Goal: Transaction & Acquisition: Purchase product/service

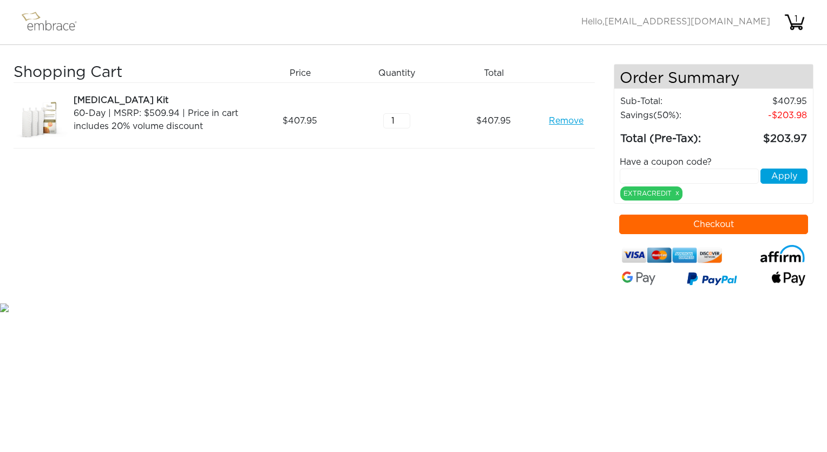
click at [709, 220] on button "Checkout" at bounding box center [714, 223] width 190 height 19
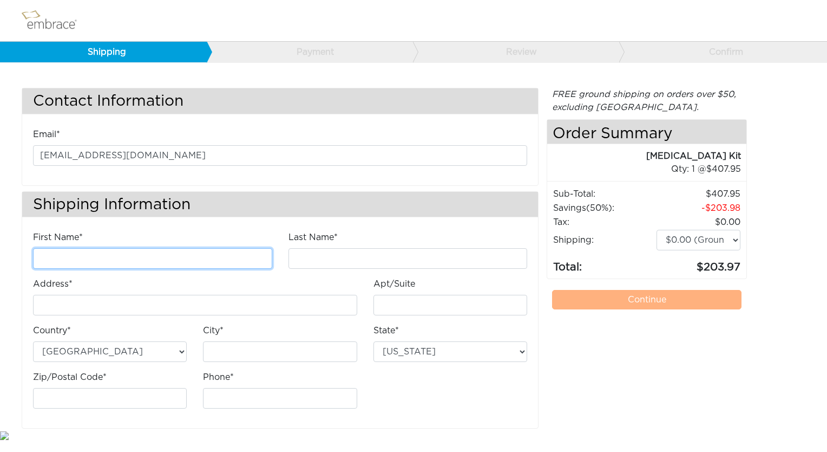
click at [172, 255] on input "First Name*" at bounding box center [152, 258] width 239 height 21
type input "yvonne"
type input "lopez"
type input "[STREET_ADDRESS]"
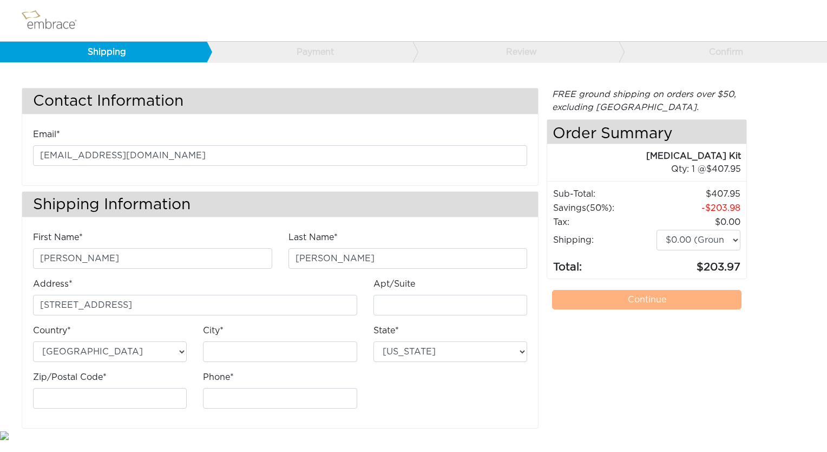
type input "York"
select select "PA"
type input "17408"
type input "7178259516"
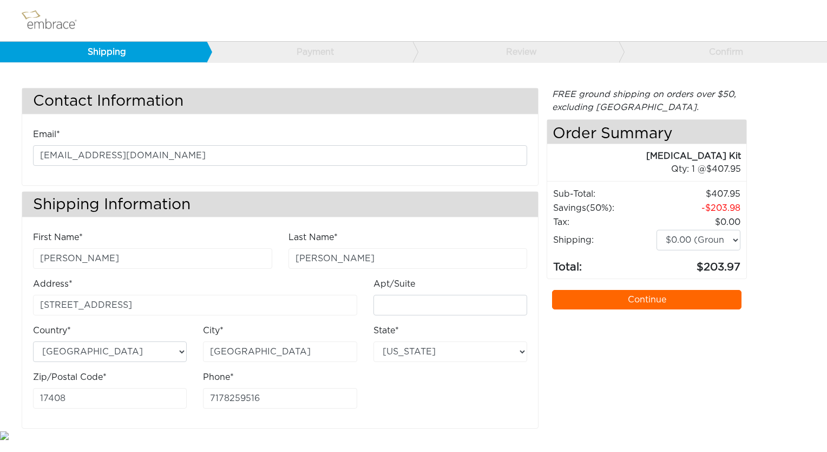
click at [650, 291] on link "Continue" at bounding box center [647, 299] width 190 height 19
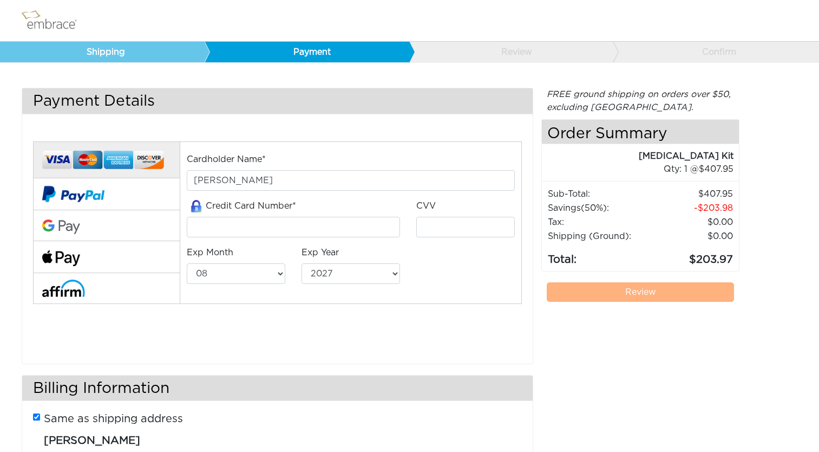
select select "8"
select select "2027"
click at [232, 225] on input "tel" at bounding box center [293, 227] width 213 height 21
type input "5171488293269048"
click at [470, 227] on input "tel" at bounding box center [465, 227] width 99 height 21
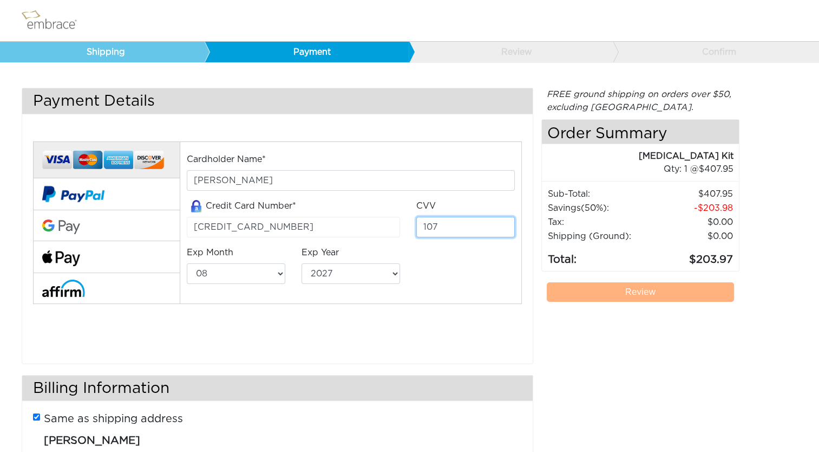
type input "107"
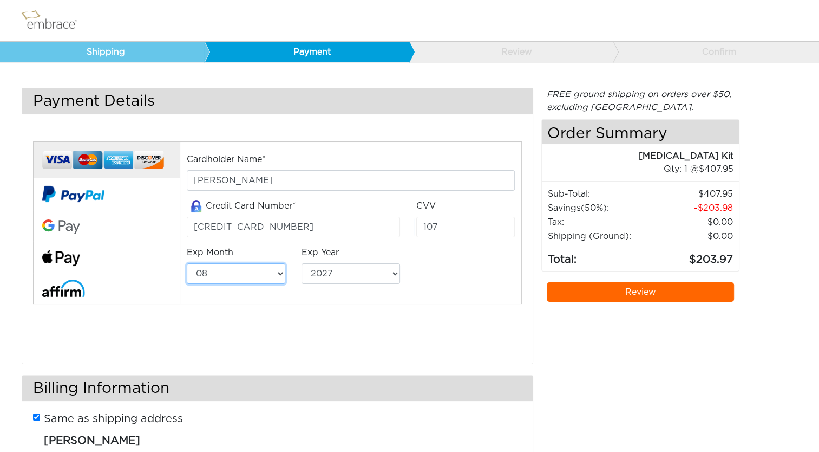
click at [239, 273] on select "01 02 03 04 05 06 07 08 09 10 11 12" at bounding box center [236, 273] width 99 height 21
select select "10"
click at [187, 263] on select "01 02 03 04 05 06 07 08 09 10 11 12" at bounding box center [236, 273] width 99 height 21
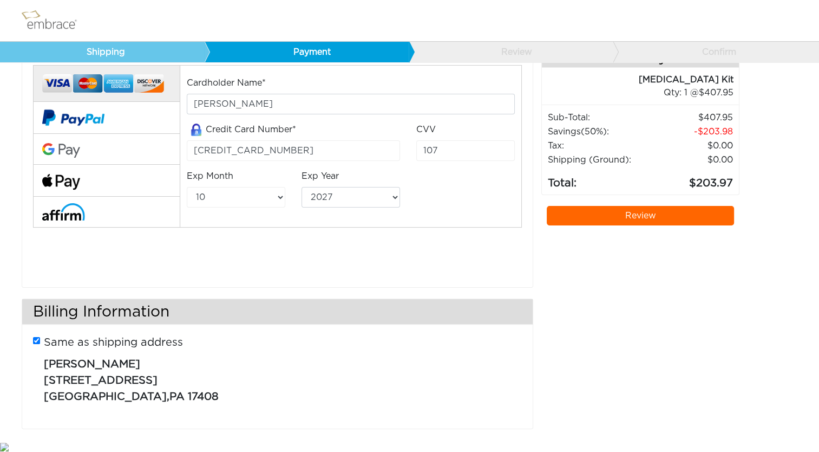
click at [506, 360] on p "yvonne lopez 3239 Days Mill Rd York , PA 17408" at bounding box center [278, 377] width 469 height 54
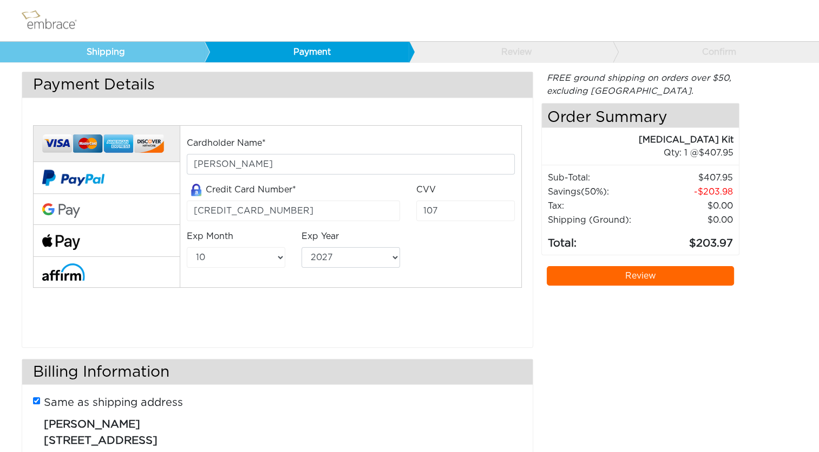
scroll to position [0, 0]
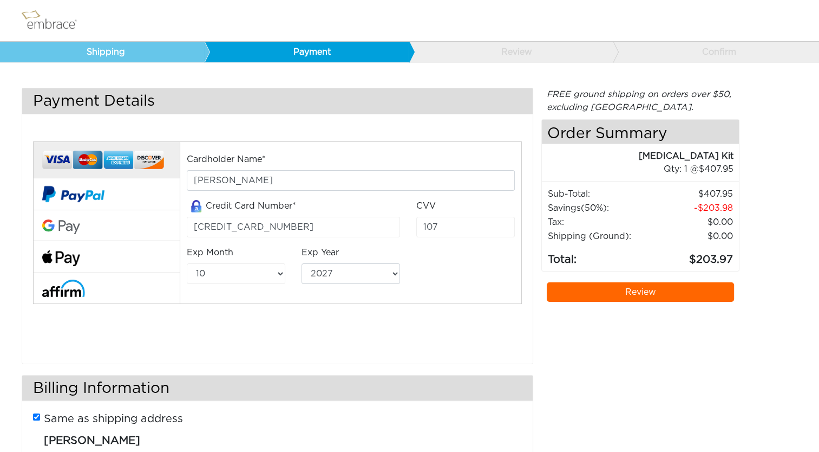
click at [139, 166] on img at bounding box center [103, 159] width 122 height 25
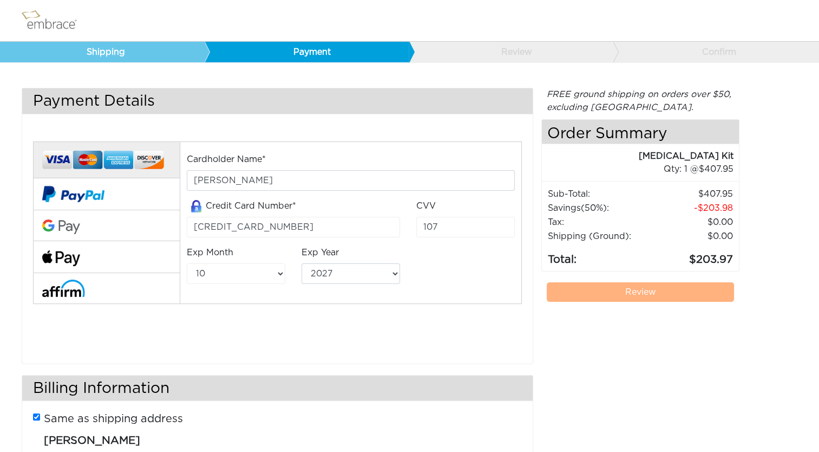
click at [642, 292] on link "Review" at bounding box center [640, 291] width 187 height 19
drag, startPoint x: 375, startPoint y: 339, endPoint x: 747, endPoint y: 358, distance: 373.1
click at [747, 358] on div "Payment Details Full Payment Split Payment* *At the time of purchase, embrace® …" at bounding box center [410, 302] width 792 height 428
click at [644, 294] on link "Review" at bounding box center [640, 291] width 187 height 19
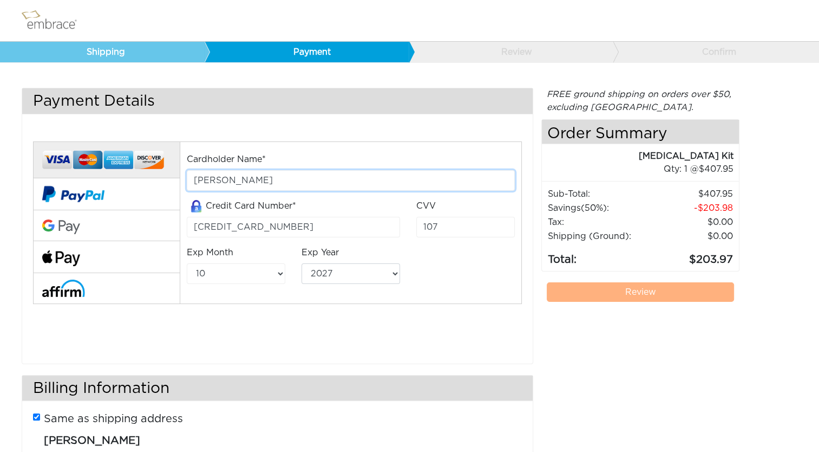
type input "[PERSON_NAME]"
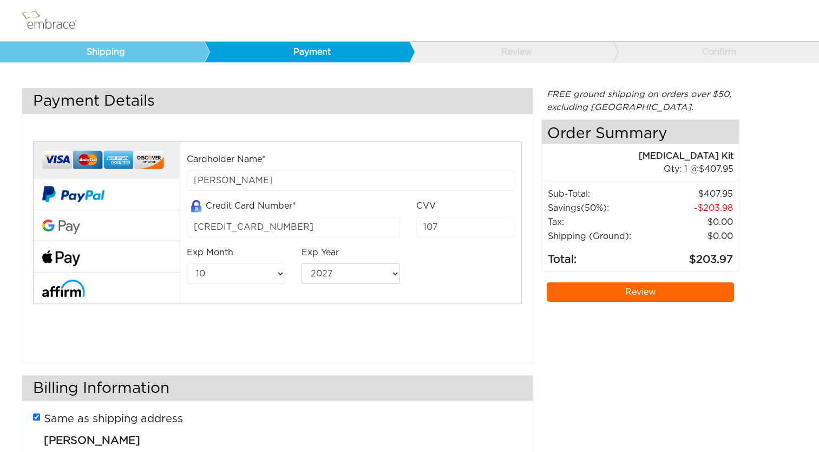
click at [484, 278] on div "Cardholder Name* yvonne e lopez Credit Card Number* 5171488293269048 CVV 107 Ex…" at bounding box center [351, 223] width 344 height 140
click at [648, 291] on link "Review" at bounding box center [640, 291] width 187 height 19
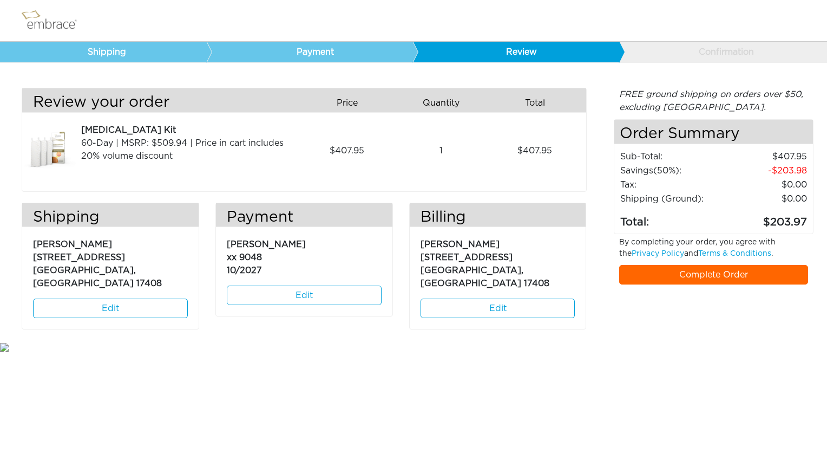
click at [716, 285] on div "FREE ground shipping on orders over $50, excluding [GEOGRAPHIC_DATA]. Any appli…" at bounding box center [714, 214] width 200 height 252
click at [719, 278] on link "Complete Order" at bounding box center [714, 274] width 190 height 19
